Goal: Task Accomplishment & Management: Complete application form

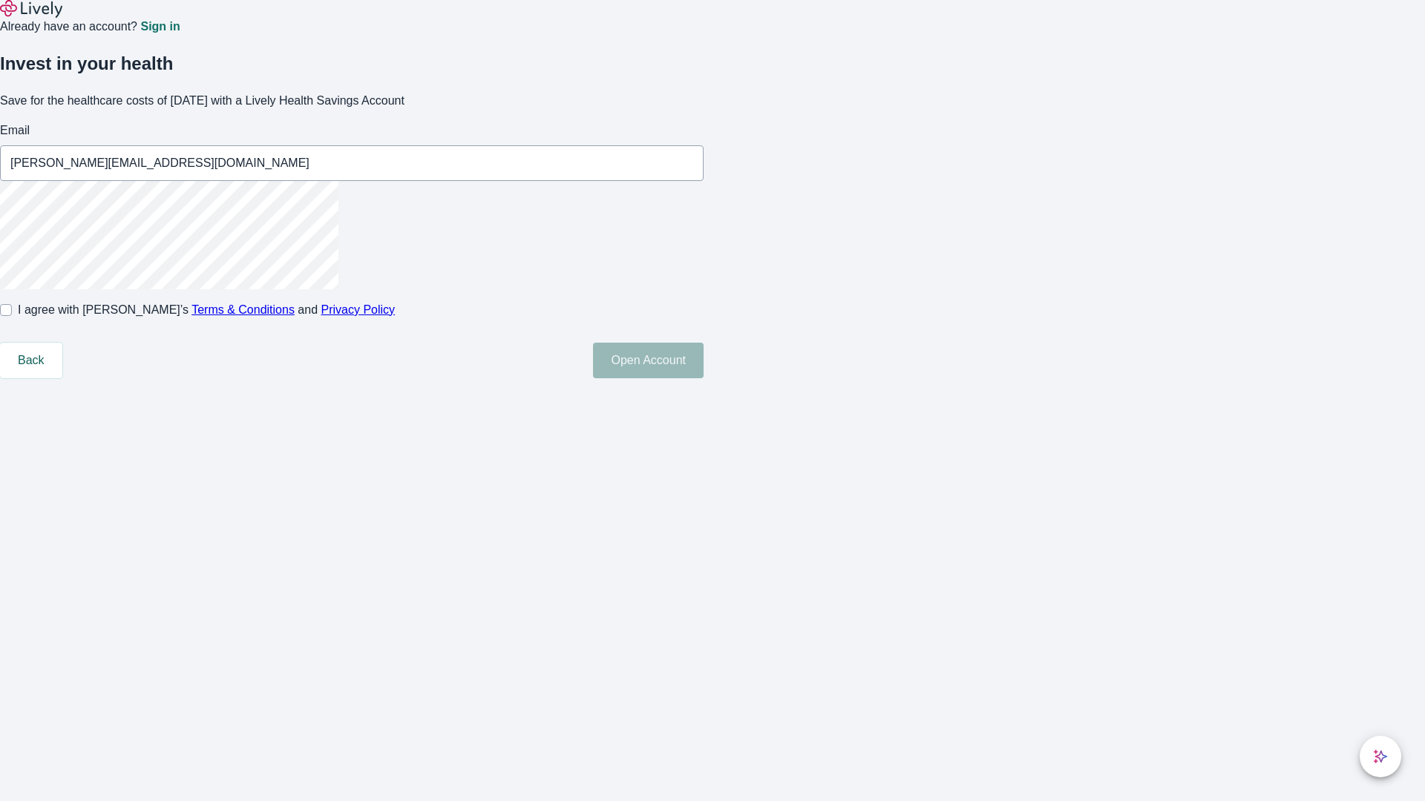
click at [12, 316] on input "I agree with Lively’s Terms & Conditions and Privacy Policy" at bounding box center [6, 310] width 12 height 12
checkbox input "true"
click at [703, 378] on button "Open Account" at bounding box center [648, 361] width 111 height 36
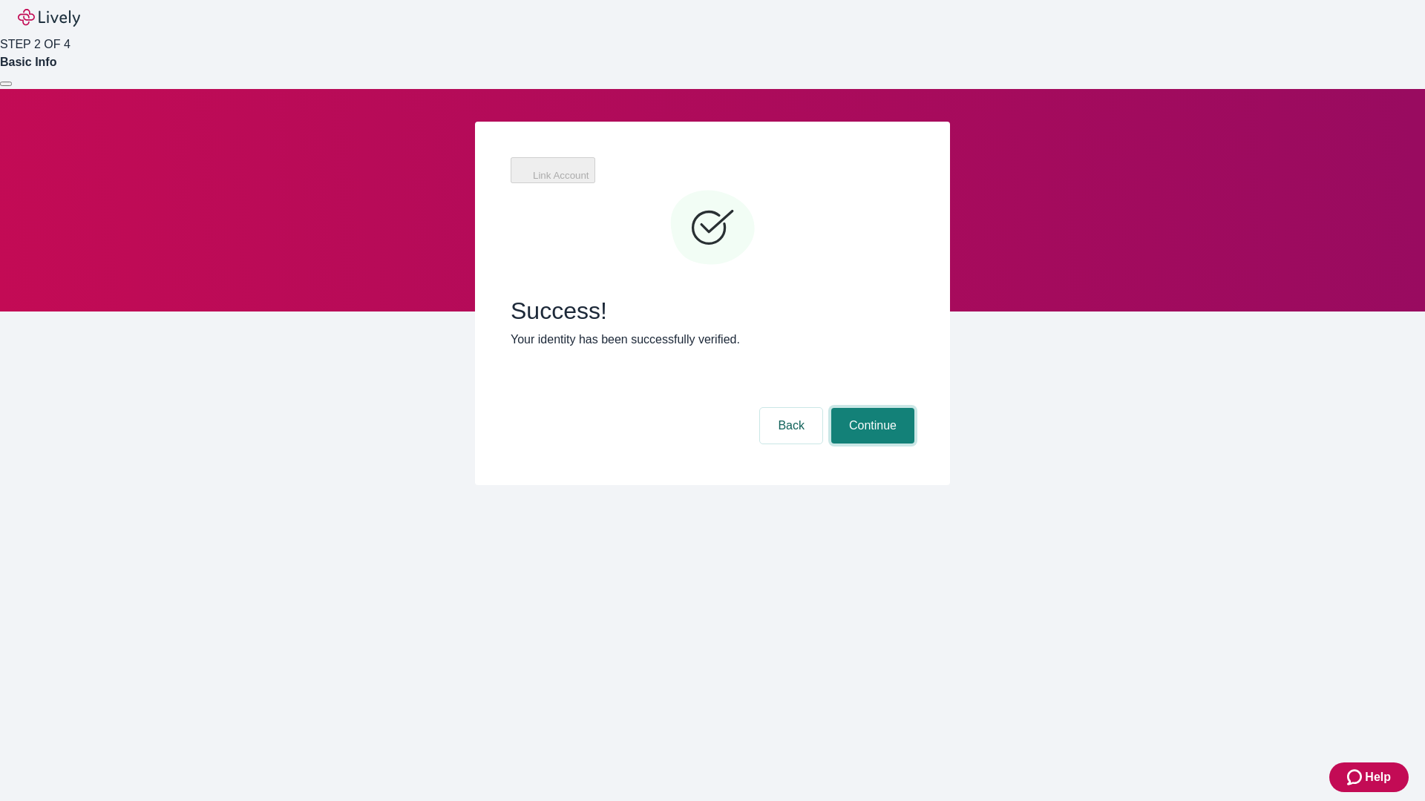
click at [870, 408] on button "Continue" at bounding box center [872, 426] width 83 height 36
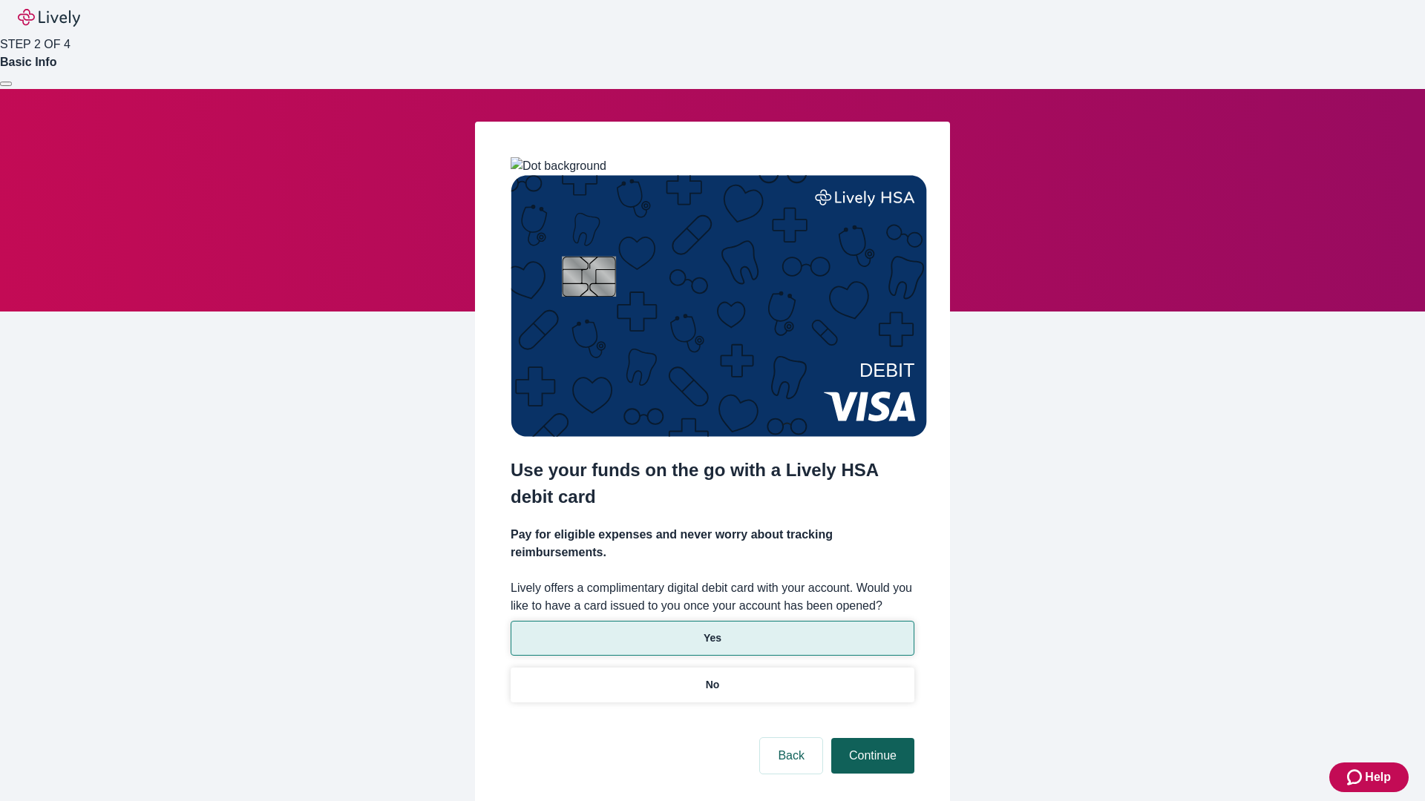
click at [712, 631] on p "Yes" at bounding box center [712, 639] width 18 height 16
click at [870, 738] on button "Continue" at bounding box center [872, 756] width 83 height 36
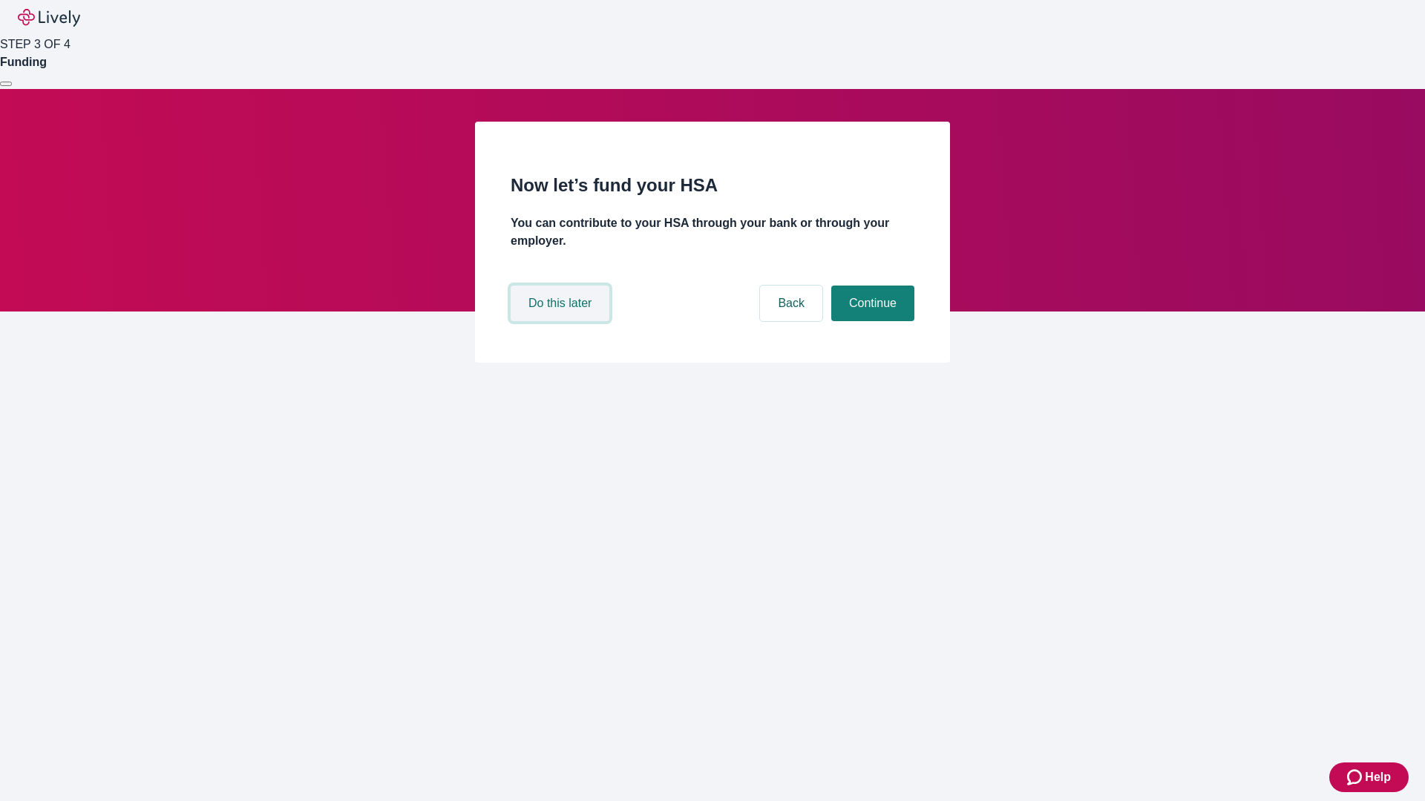
click at [562, 321] on button "Do this later" at bounding box center [560, 304] width 99 height 36
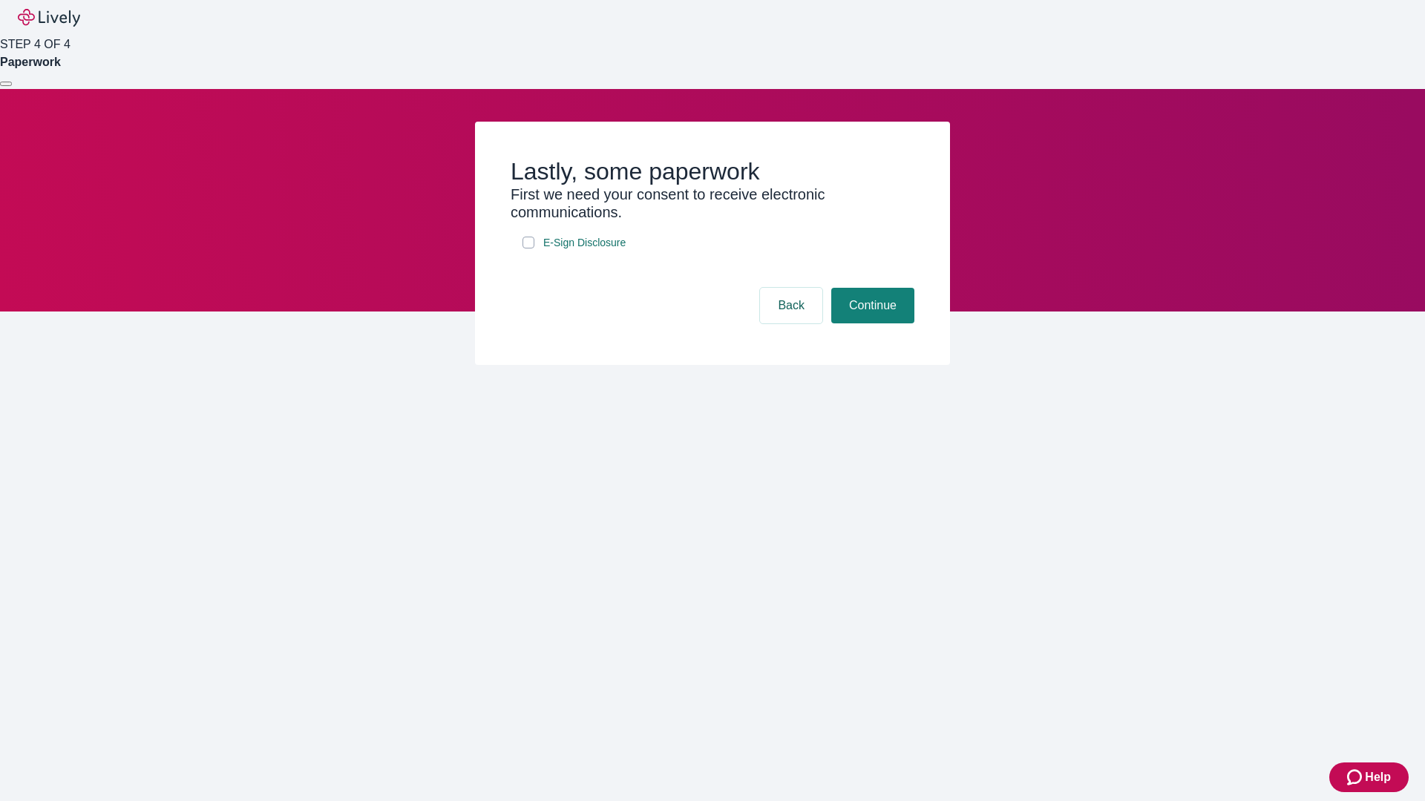
click at [528, 249] on input "E-Sign Disclosure" at bounding box center [528, 243] width 12 height 12
checkbox input "true"
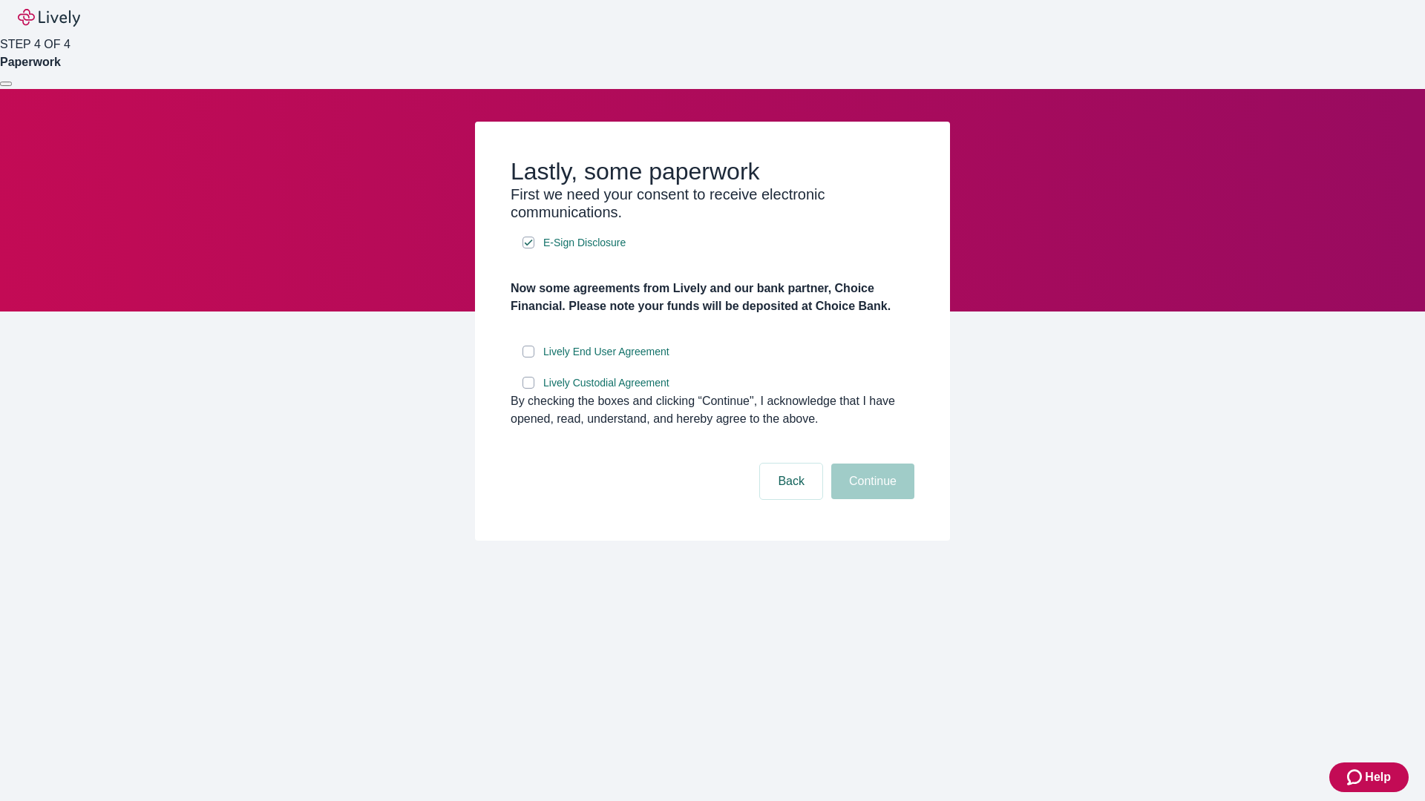
click at [528, 358] on input "Lively End User Agreement" at bounding box center [528, 352] width 12 height 12
checkbox input "true"
click at [528, 389] on input "Lively Custodial Agreement" at bounding box center [528, 383] width 12 height 12
checkbox input "true"
click at [870, 499] on button "Continue" at bounding box center [872, 482] width 83 height 36
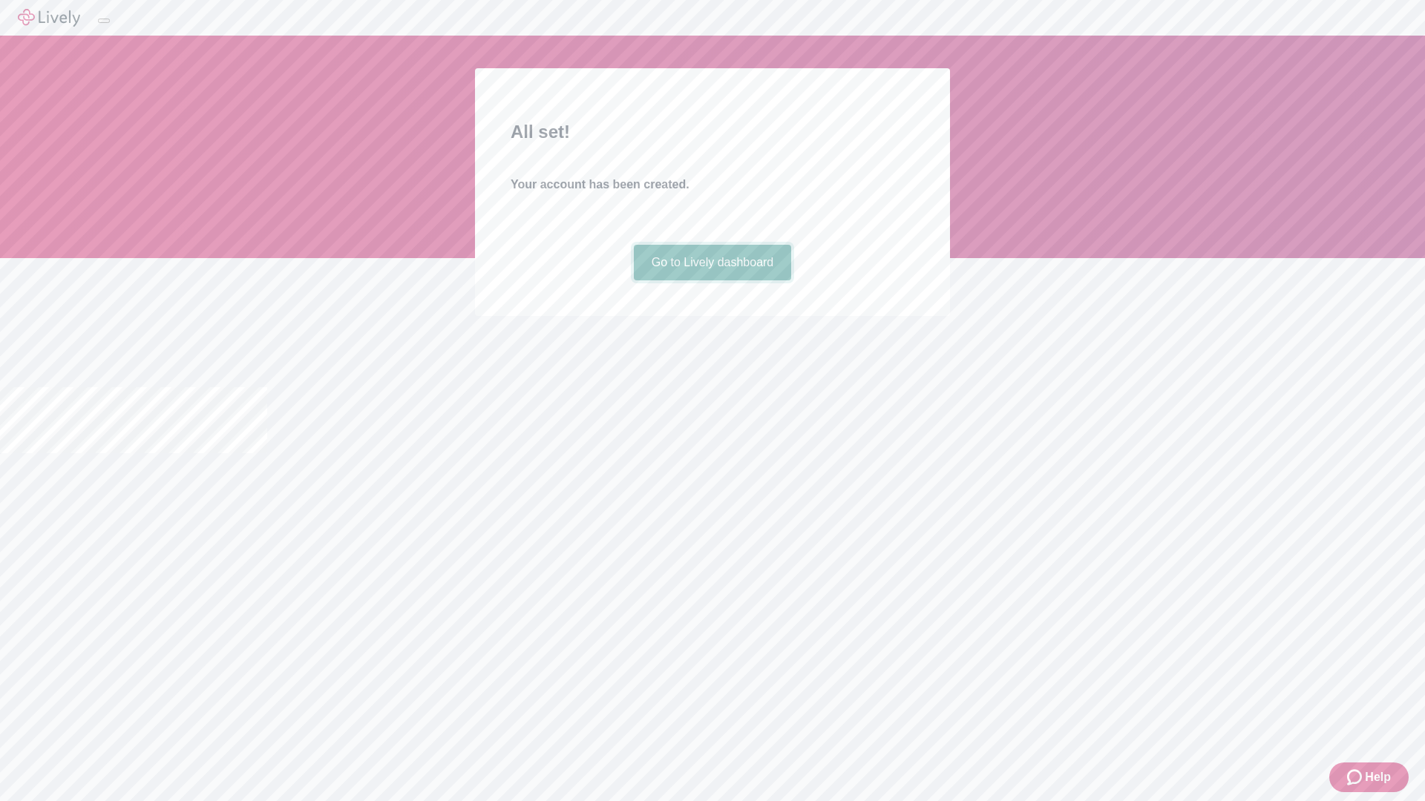
click at [712, 280] on link "Go to Lively dashboard" at bounding box center [713, 263] width 158 height 36
